Goal: Transaction & Acquisition: Obtain resource

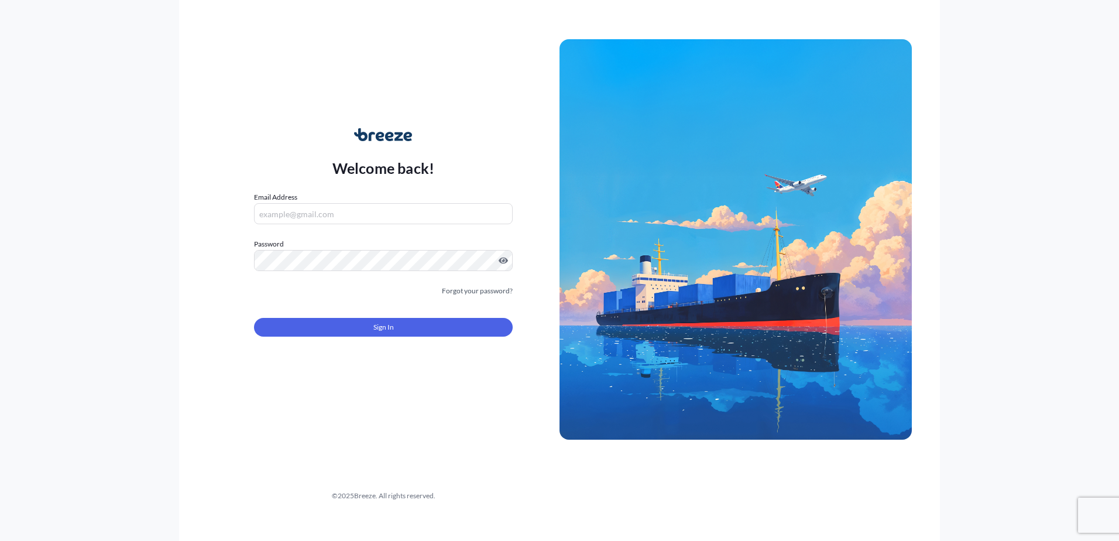
type input "[PERSON_NAME][EMAIL_ADDRESS][DOMAIN_NAME]"
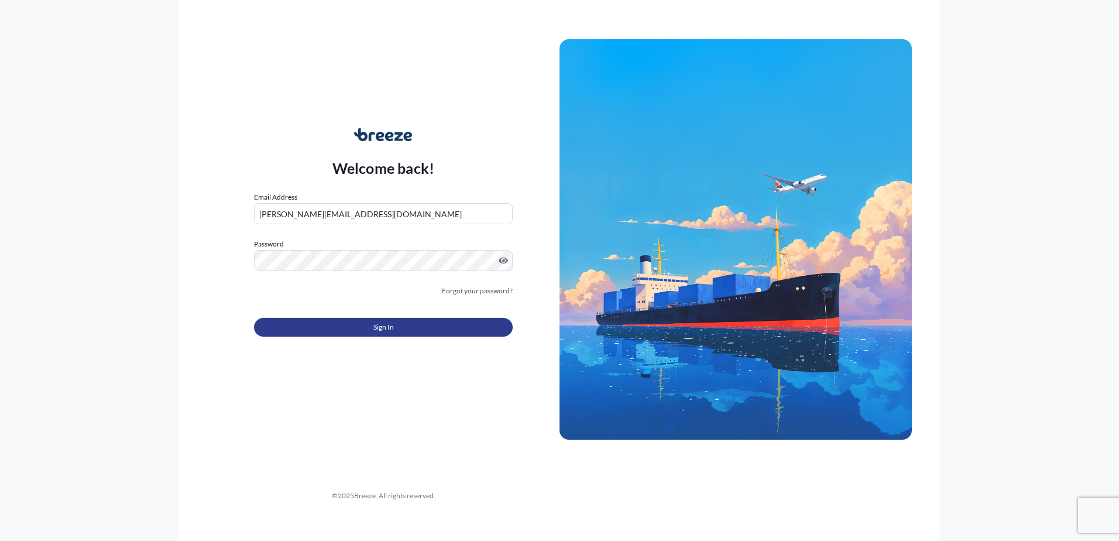
click at [364, 318] on button "Sign In" at bounding box center [383, 327] width 259 height 19
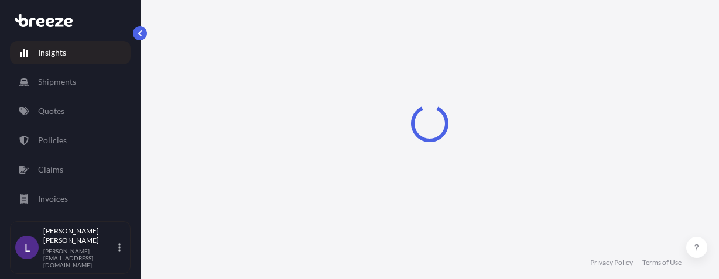
select select "2025"
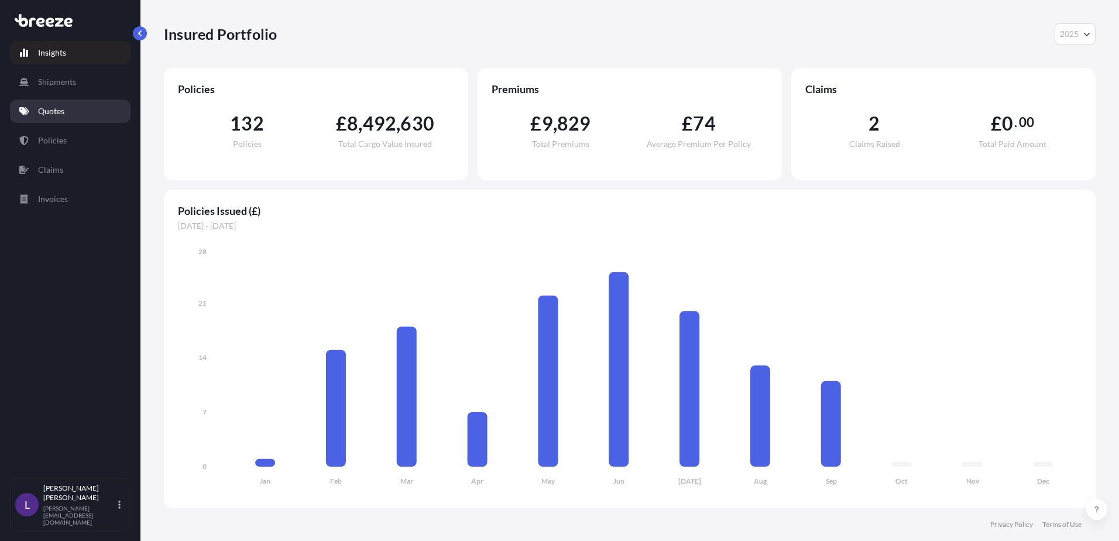
click at [50, 113] on p "Quotes" at bounding box center [51, 111] width 26 height 12
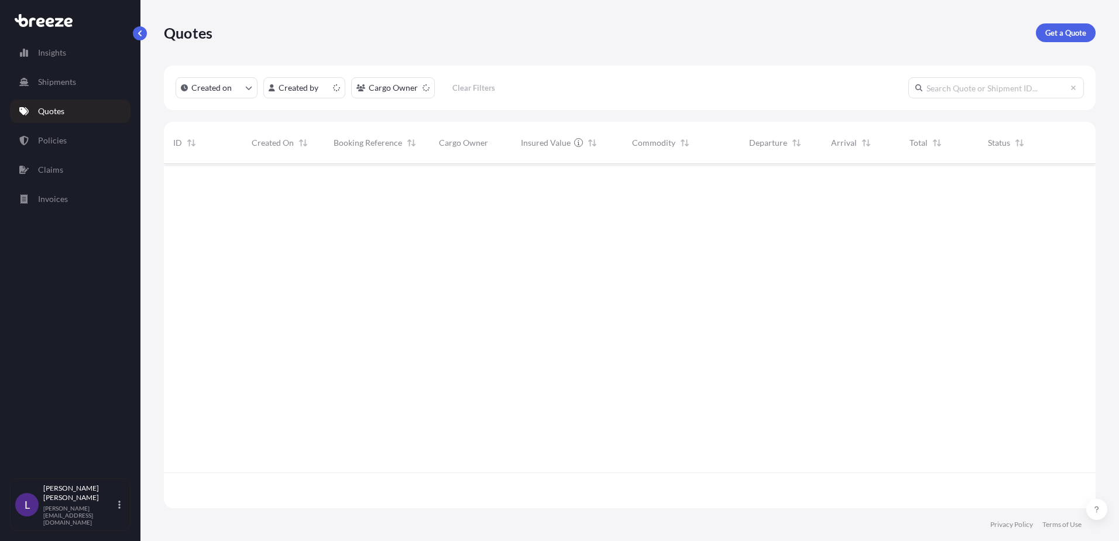
scroll to position [342, 923]
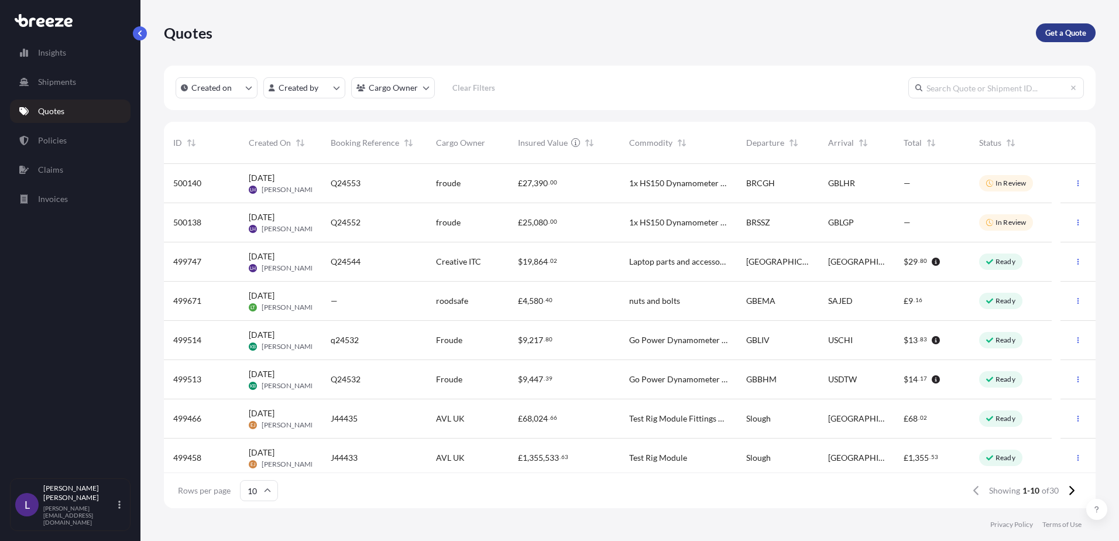
click at [1058, 29] on p "Get a Quote" at bounding box center [1065, 33] width 41 height 12
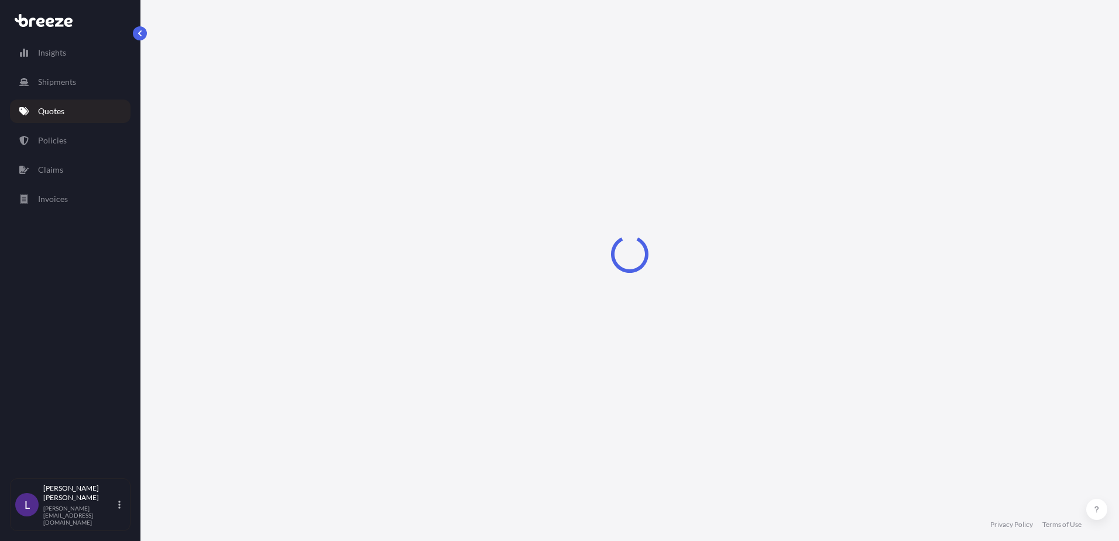
select select "Sea"
select select "1"
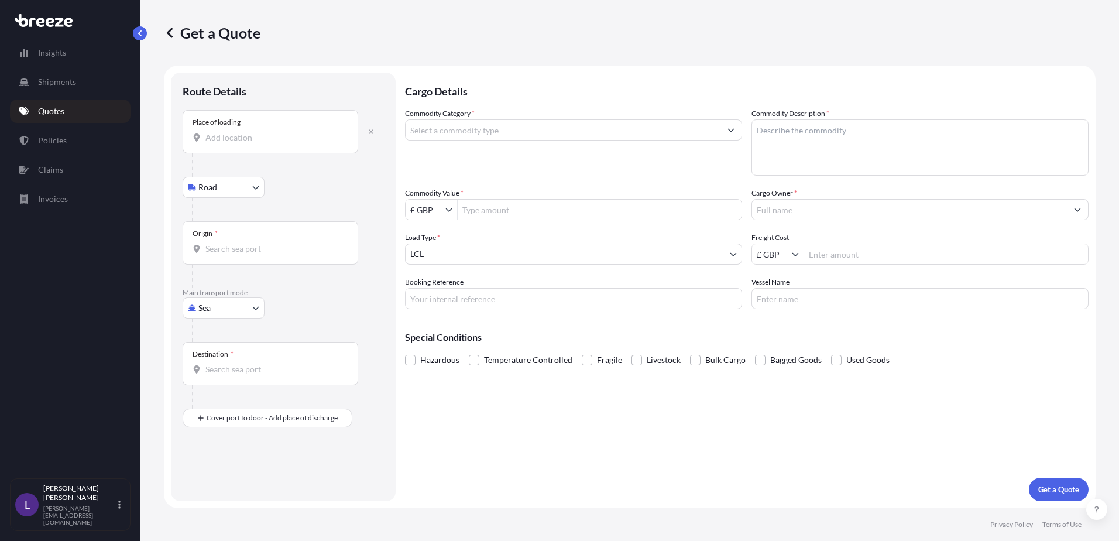
click at [228, 143] on input "Place of loading" at bounding box center [274, 138] width 138 height 12
paste input "CV11 6RZ"
type input "[STREET_ADDRESS]"
click at [231, 252] on input "Origin *" at bounding box center [274, 254] width 138 height 12
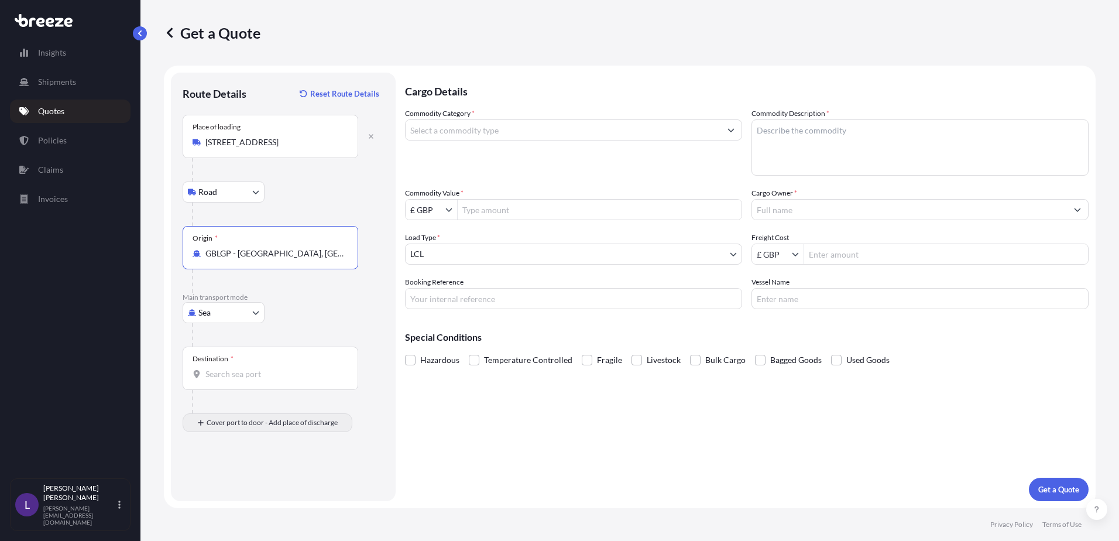
type input "GBLGP - [GEOGRAPHIC_DATA], [GEOGRAPHIC_DATA]"
click at [220, 373] on input "Destination *" at bounding box center [274, 374] width 138 height 12
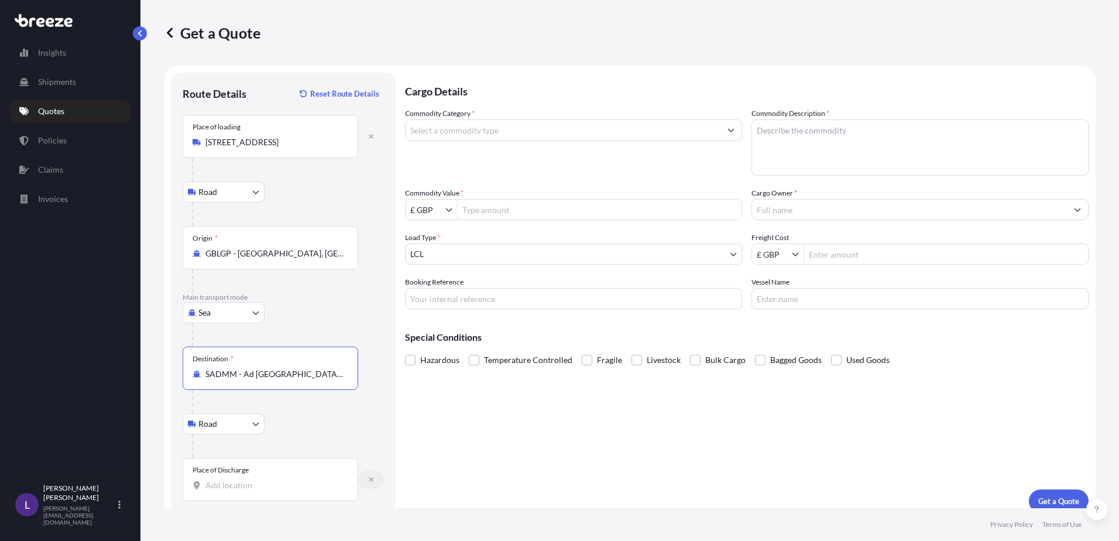
type input "SADMM - Ad [GEOGRAPHIC_DATA], [GEOGRAPHIC_DATA]"
click at [374, 478] on icon "button" at bounding box center [371, 479] width 7 height 7
click at [427, 130] on input "Commodity Category *" at bounding box center [563, 129] width 315 height 21
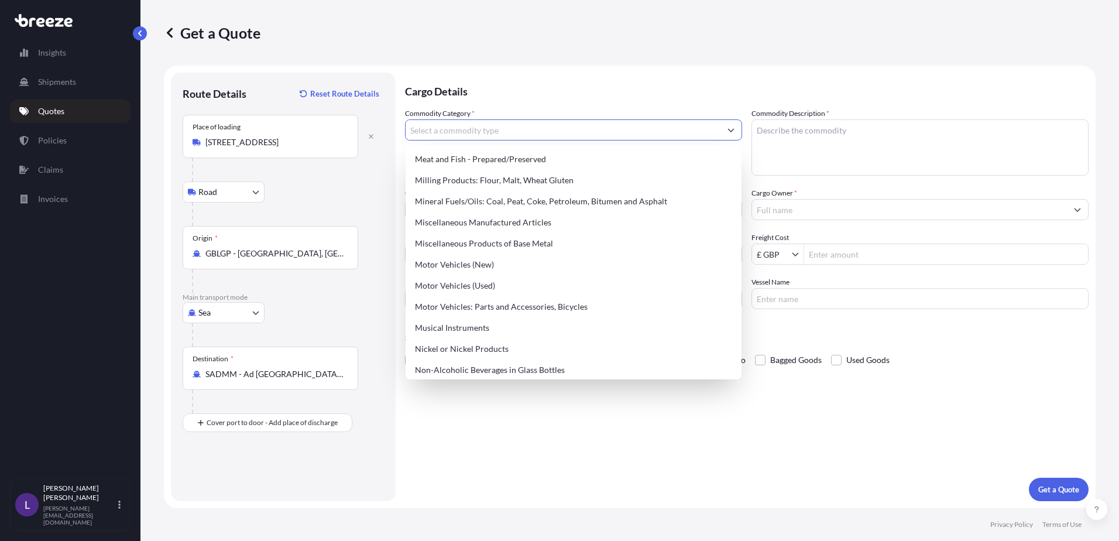
scroll to position [1580, 0]
click at [490, 221] on div "Miscellaneous Manufactured Articles" at bounding box center [573, 223] width 327 height 21
type input "Miscellaneous Manufactured Articles"
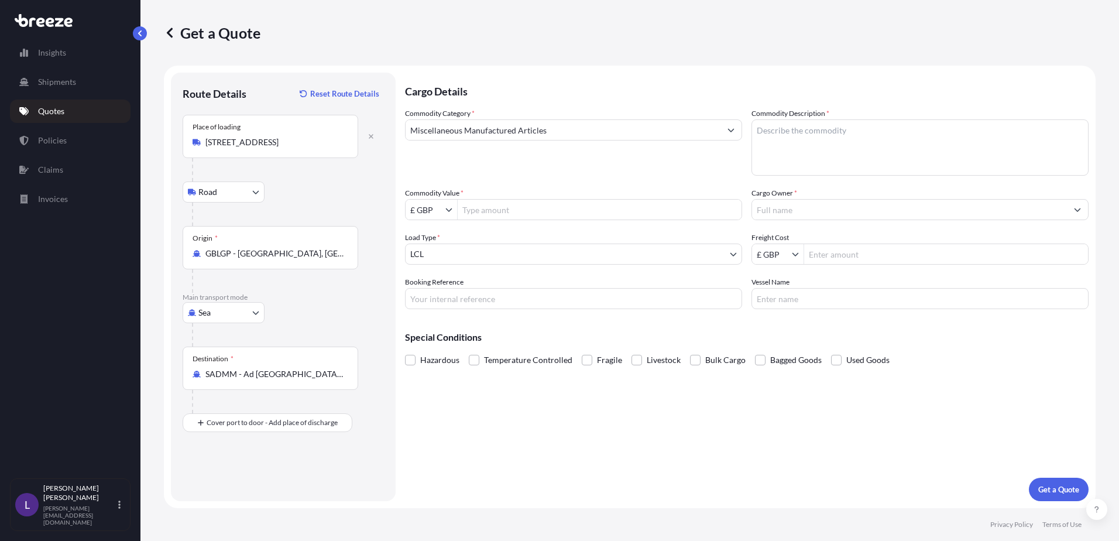
click at [779, 141] on textarea "Commodity Description *" at bounding box center [919, 147] width 337 height 56
paste textarea "Galvanised steel covers and frames"
type textarea "Galvanised steel covers and frames"
click at [488, 207] on input "Commodity Value *" at bounding box center [600, 209] width 284 height 21
click at [482, 204] on input "Commodity Value *" at bounding box center [600, 209] width 284 height 21
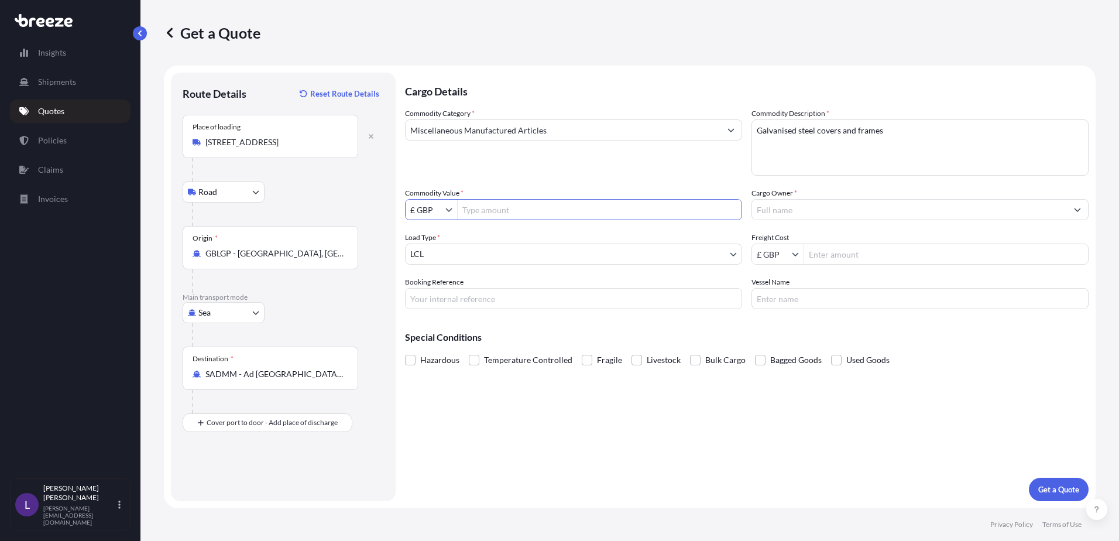
paste input "19,457"
type input "19,457"
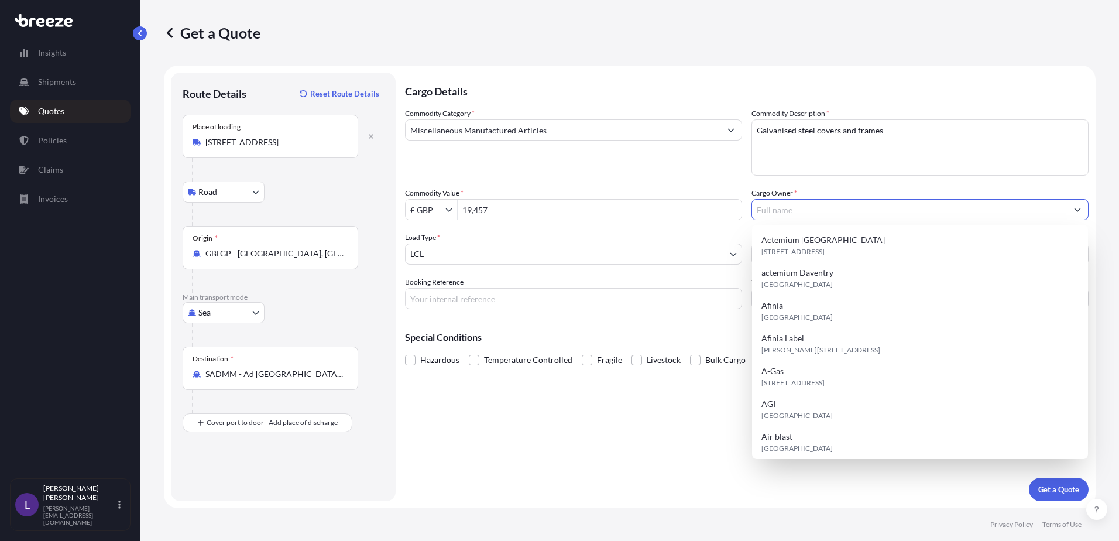
click at [772, 210] on input "Cargo Owner *" at bounding box center [909, 209] width 315 height 21
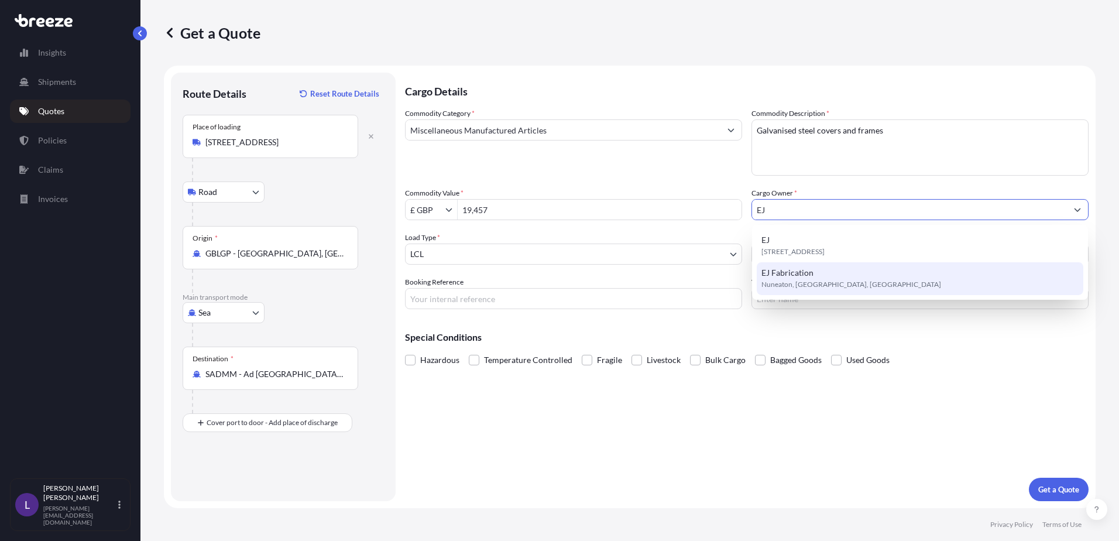
click at [807, 280] on span "Nuneaton, [GEOGRAPHIC_DATA], [GEOGRAPHIC_DATA]" at bounding box center [851, 285] width 180 height 12
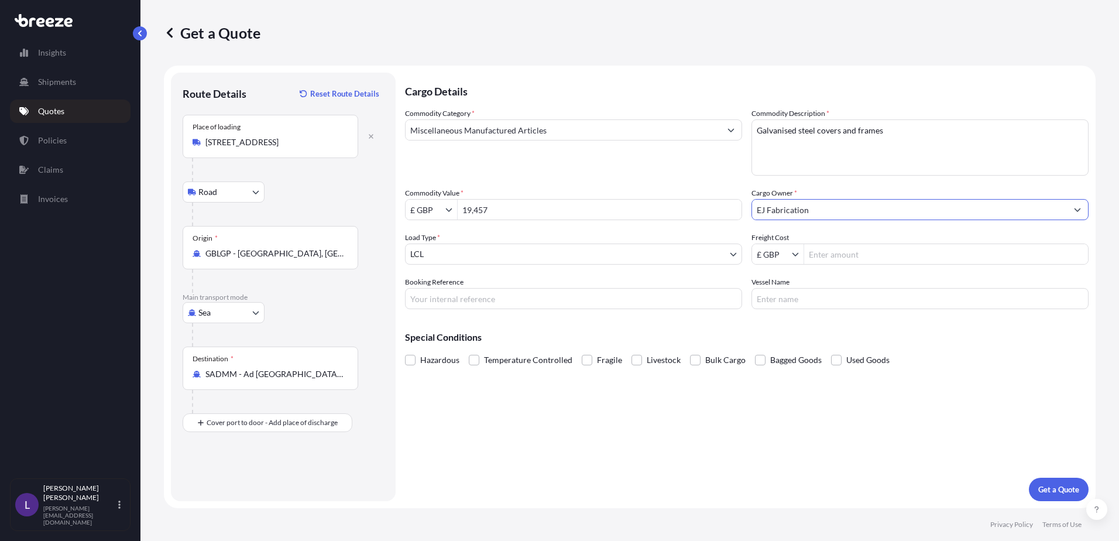
type input "EJ Fabrication"
click at [839, 253] on input "Freight Cost" at bounding box center [946, 253] width 284 height 21
type input "500"
drag, startPoint x: 437, startPoint y: 297, endPoint x: 444, endPoint y: 296, distance: 7.2
click at [437, 297] on input "Booking Reference" at bounding box center [573, 298] width 337 height 21
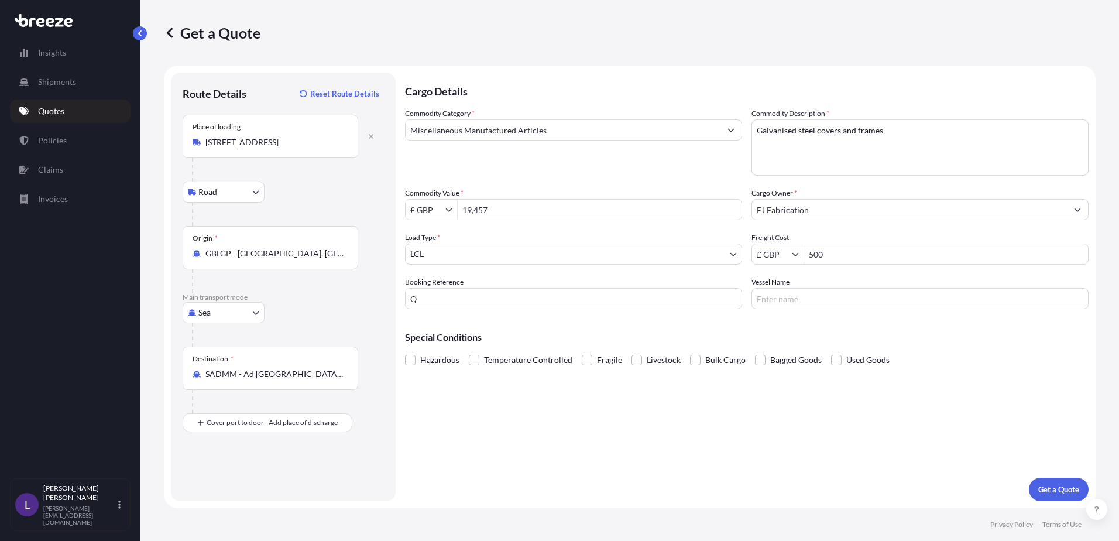
drag, startPoint x: 441, startPoint y: 295, endPoint x: 457, endPoint y: 299, distance: 16.9
click at [441, 298] on input "Q" at bounding box center [573, 298] width 337 height 21
type input "Q24574"
click at [1067, 486] on p "Get a Quote" at bounding box center [1058, 489] width 41 height 12
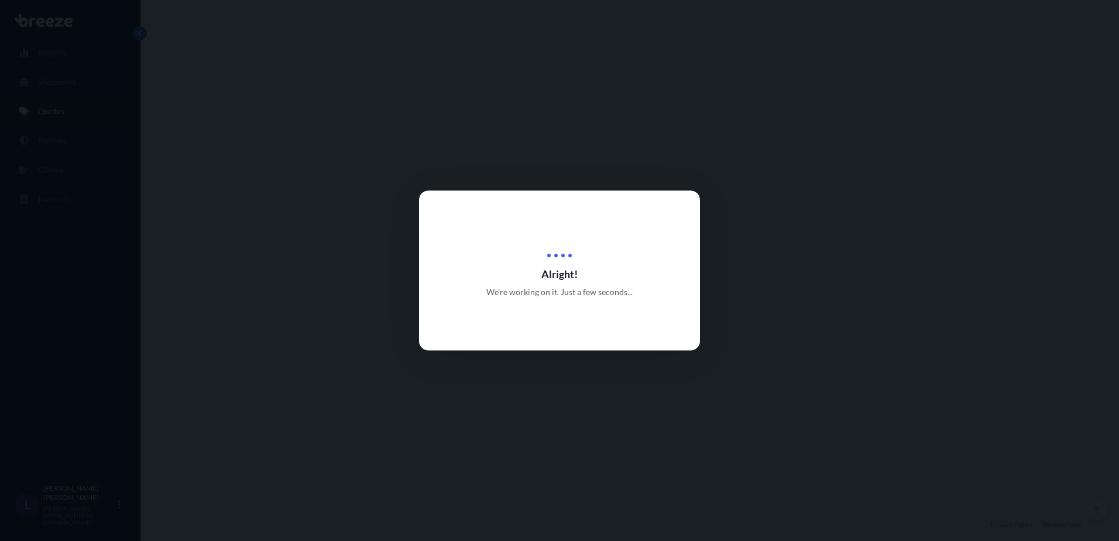
select select "Road"
select select "Sea"
select select "1"
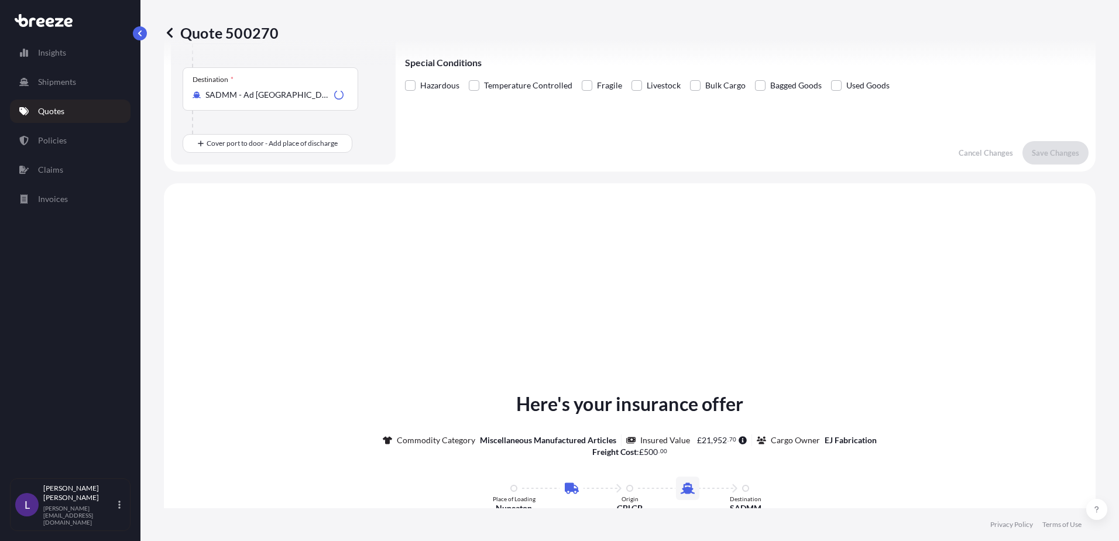
scroll to position [399, 0]
